Goal: Task Accomplishment & Management: Manage account settings

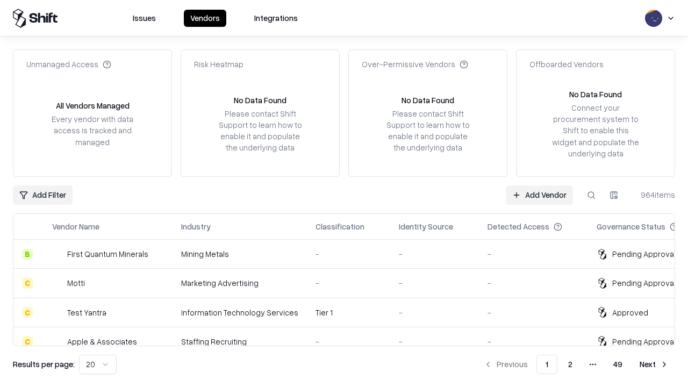
click at [539, 195] on link "Add Vendor" at bounding box center [539, 194] width 67 height 19
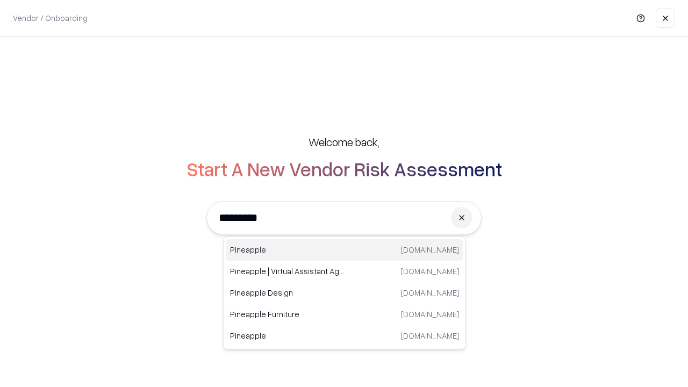
click at [344, 250] on div "Pineapple [DOMAIN_NAME]" at bounding box center [345, 249] width 238 height 21
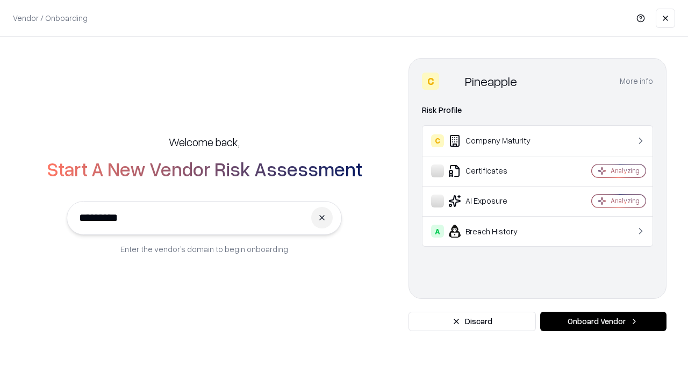
type input "*********"
click at [603, 321] on button "Onboard Vendor" at bounding box center [603, 321] width 126 height 19
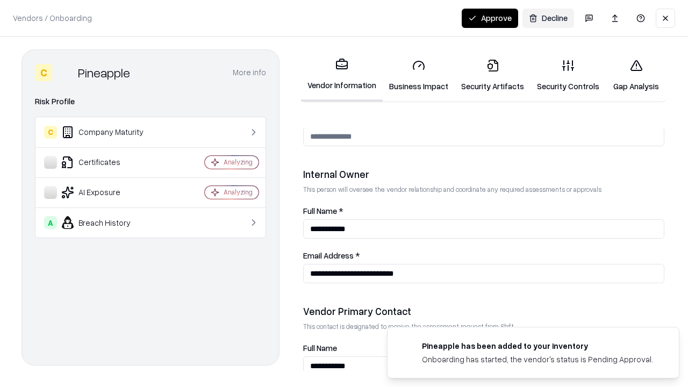
scroll to position [557, 0]
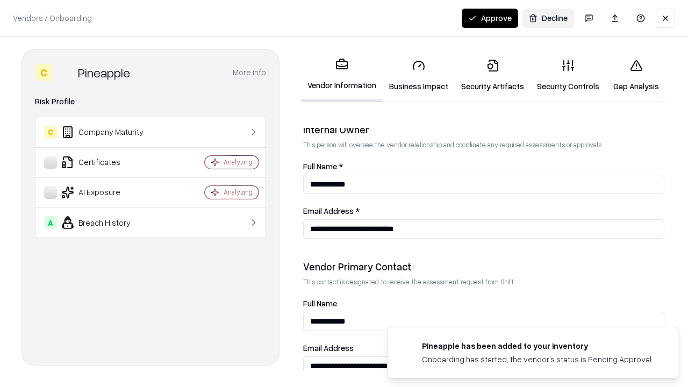
click at [419, 75] on link "Business Impact" at bounding box center [419, 76] width 72 height 50
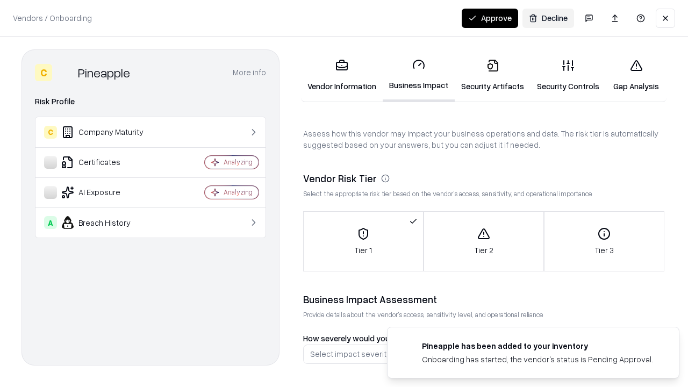
click at [492, 75] on link "Security Artifacts" at bounding box center [493, 76] width 76 height 50
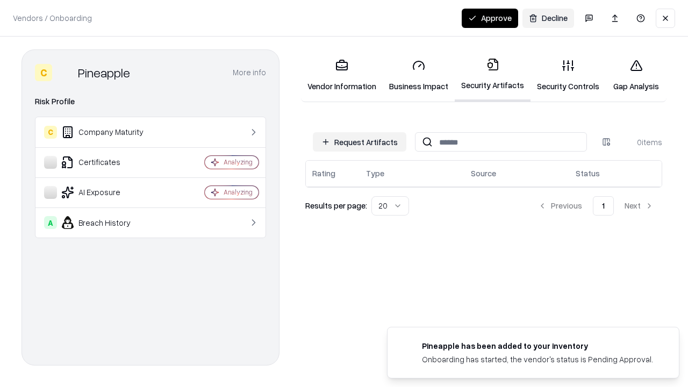
click at [359, 142] on button "Request Artifacts" at bounding box center [359, 141] width 93 height 19
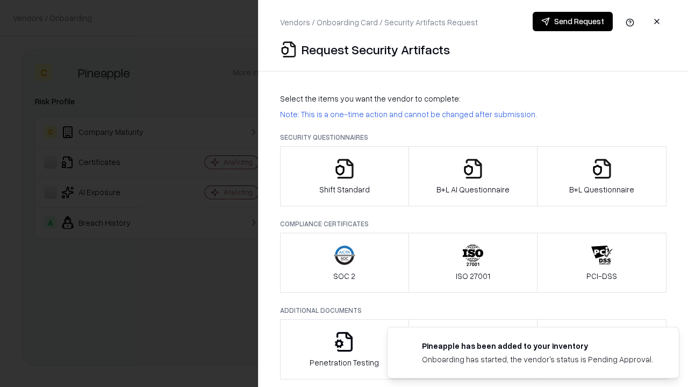
click at [344, 176] on icon "button" at bounding box center [344, 168] width 21 height 21
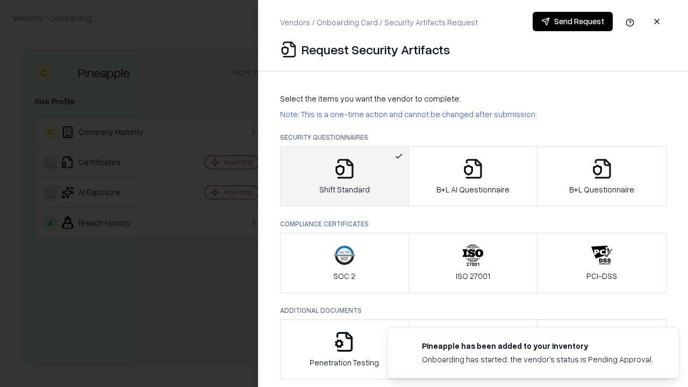
click at [572, 21] on button "Send Request" at bounding box center [572, 21] width 80 height 19
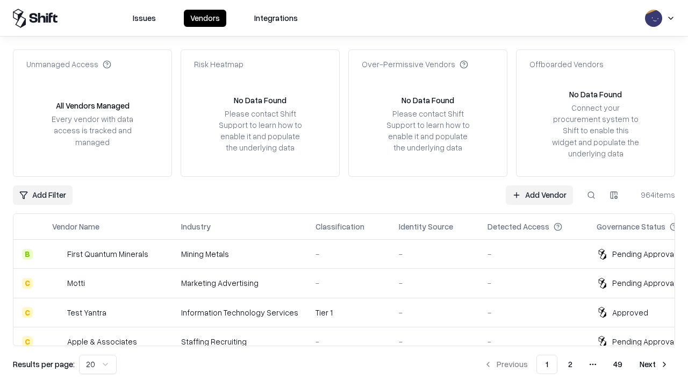
click at [591, 195] on button at bounding box center [590, 194] width 19 height 19
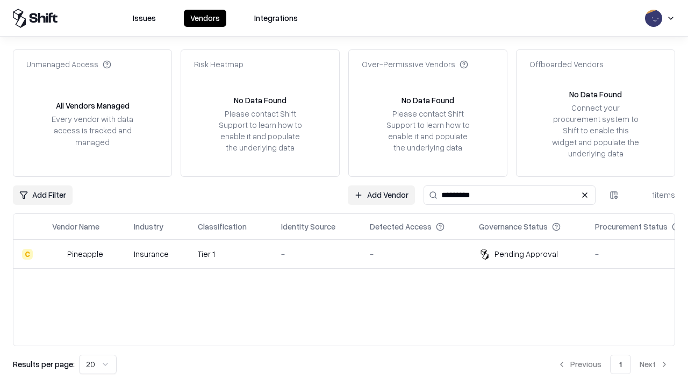
type input "*********"
click at [350, 254] on div "-" at bounding box center [316, 253] width 71 height 11
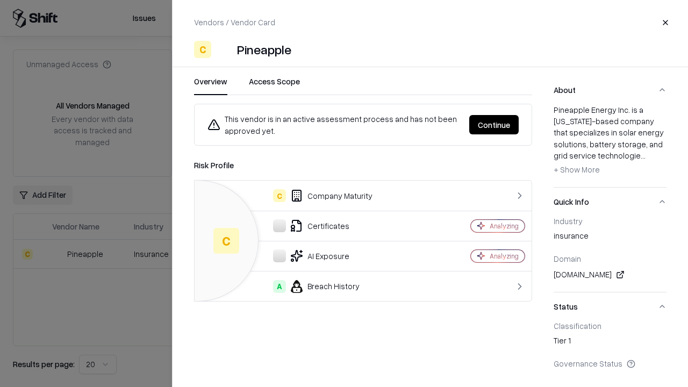
click at [494, 125] on button "Continue" at bounding box center [493, 124] width 49 height 19
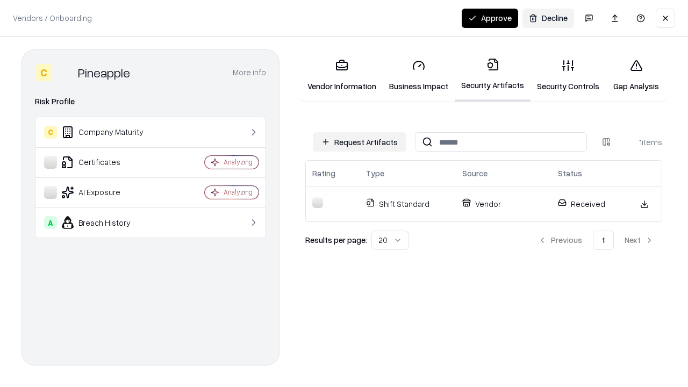
click at [568, 75] on link "Security Controls" at bounding box center [567, 76] width 75 height 50
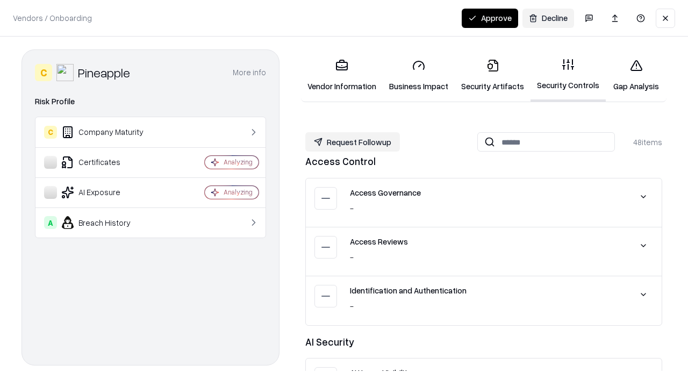
click at [352, 142] on button "Request Followup" at bounding box center [352, 141] width 95 height 19
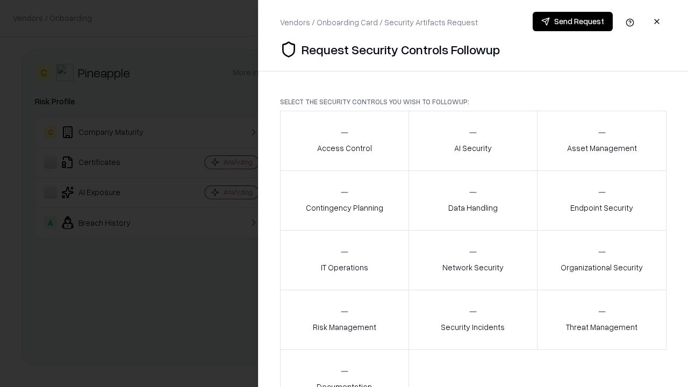
click at [344, 141] on div "Access Control" at bounding box center [344, 140] width 55 height 26
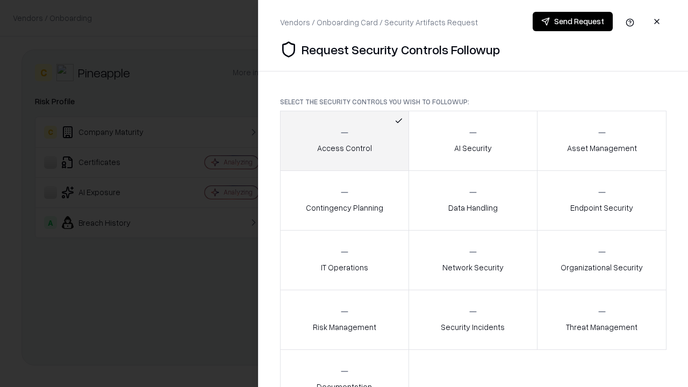
click at [572, 21] on button "Send Request" at bounding box center [572, 21] width 80 height 19
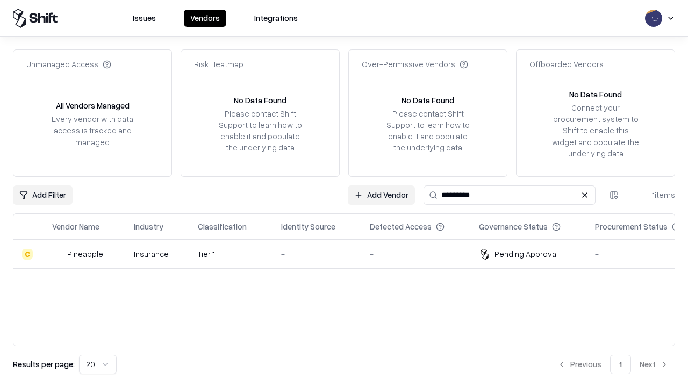
type input "*********"
click at [350, 254] on div "-" at bounding box center [316, 253] width 71 height 11
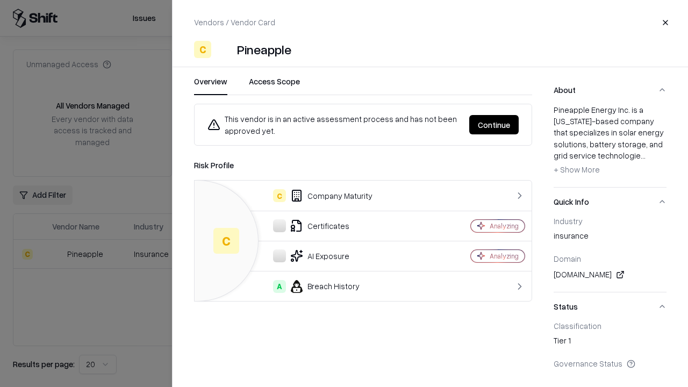
click at [494, 125] on button "Continue" at bounding box center [493, 124] width 49 height 19
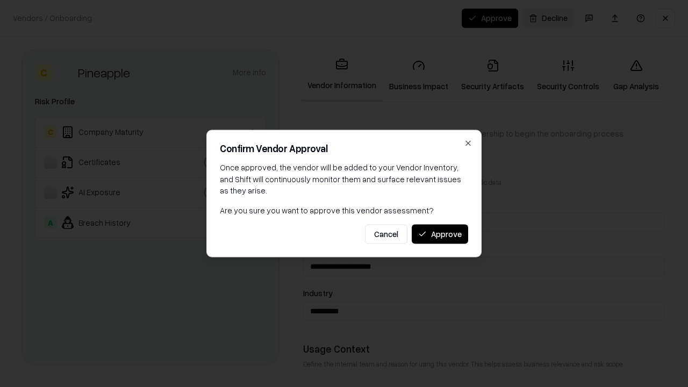
click at [440, 234] on button "Approve" at bounding box center [440, 233] width 56 height 19
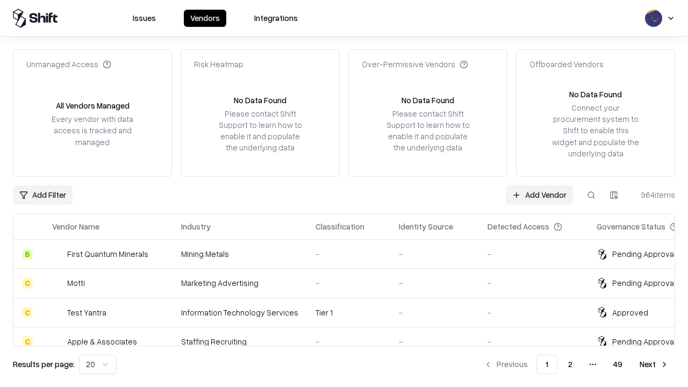
type input "*********"
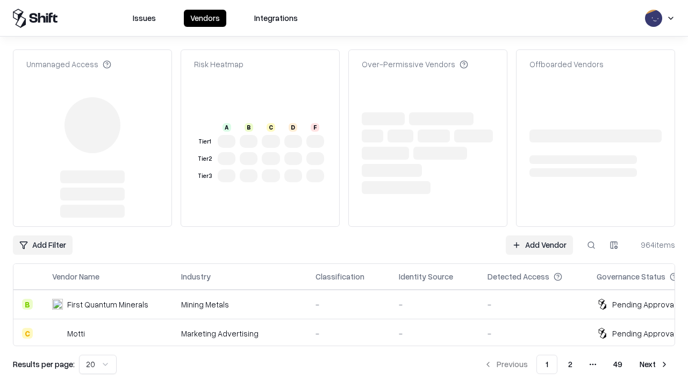
click at [539, 235] on link "Add Vendor" at bounding box center [539, 244] width 67 height 19
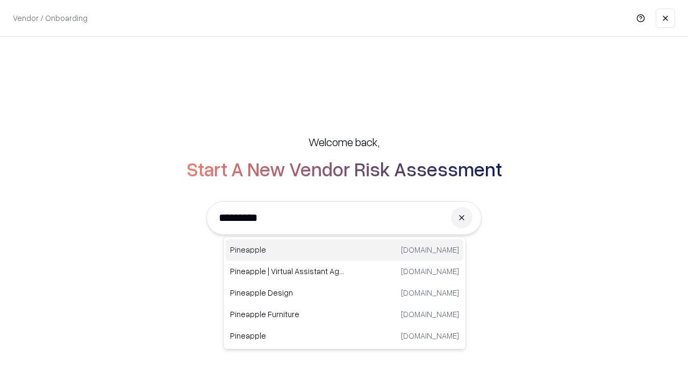
click at [344, 250] on div "Pineapple [DOMAIN_NAME]" at bounding box center [345, 249] width 238 height 21
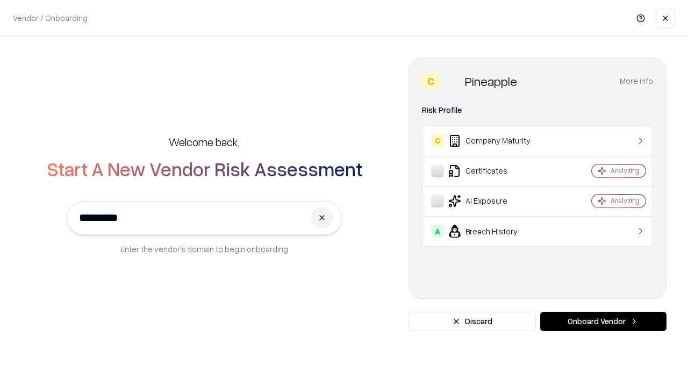
type input "*********"
click at [603, 321] on button "Onboard Vendor" at bounding box center [603, 321] width 126 height 19
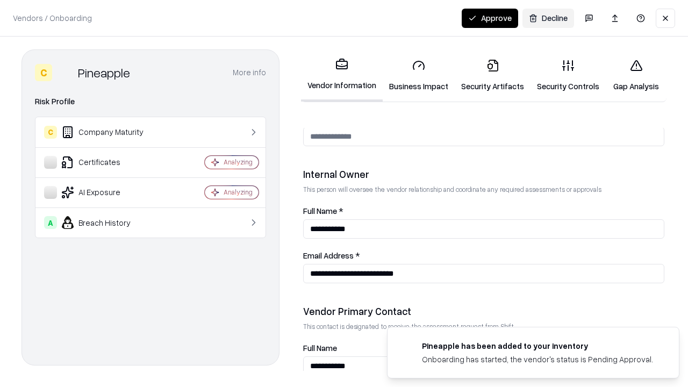
scroll to position [557, 0]
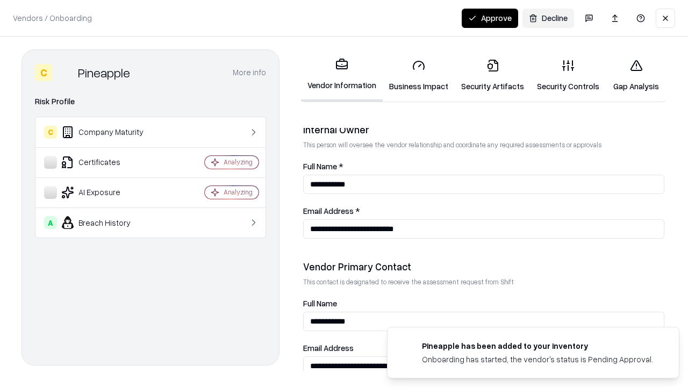
click at [490, 18] on button "Approve" at bounding box center [490, 18] width 56 height 19
